Goal: Information Seeking & Learning: Learn about a topic

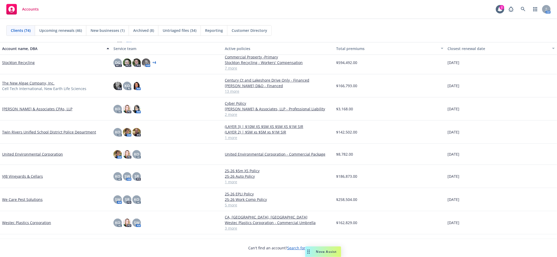
scroll to position [1389, 0]
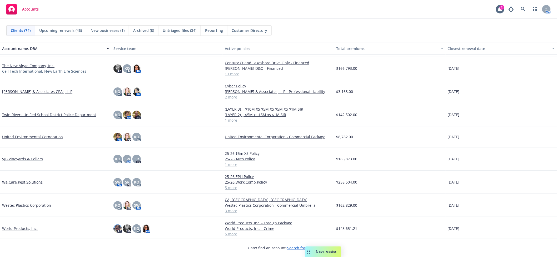
click at [44, 206] on link "Westec Plastics Corporation" at bounding box center [26, 205] width 49 height 6
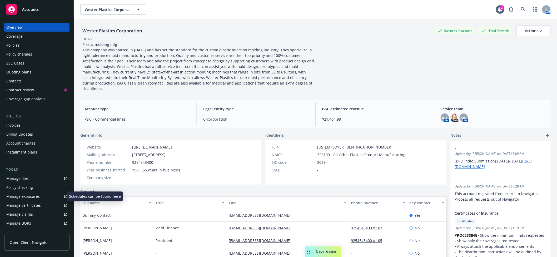
click at [30, 194] on div "Manage exposures" at bounding box center [22, 196] width 33 height 8
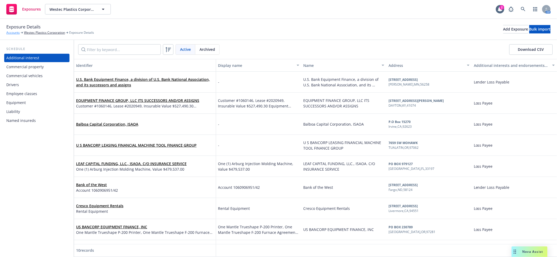
click at [13, 33] on link "Accounts" at bounding box center [12, 32] width 13 height 5
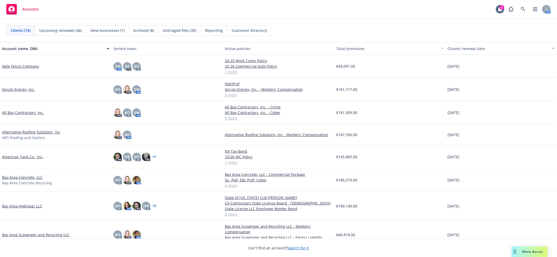
click at [29, 66] on link "Able Fence Company" at bounding box center [20, 66] width 37 height 6
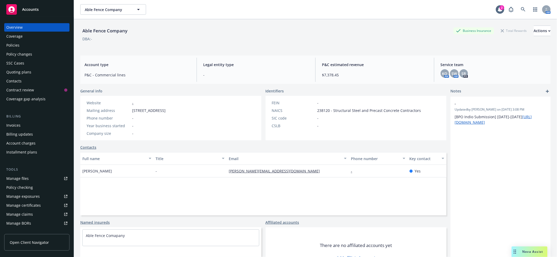
click at [19, 69] on div "Quoting plans" at bounding box center [18, 72] width 25 height 8
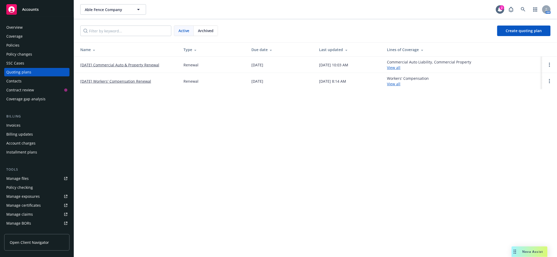
click at [120, 82] on link "10/01/25 Workers' Compensation Renewal" at bounding box center [115, 81] width 71 height 6
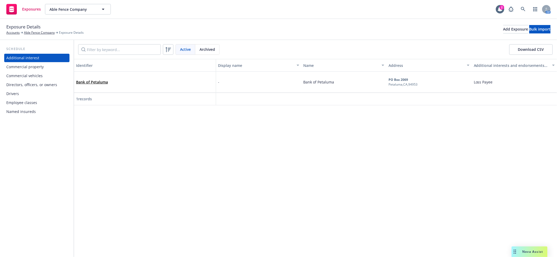
click at [15, 84] on div "Directors, officers, or owners" at bounding box center [31, 85] width 51 height 8
